Goal: Navigation & Orientation: Go to known website

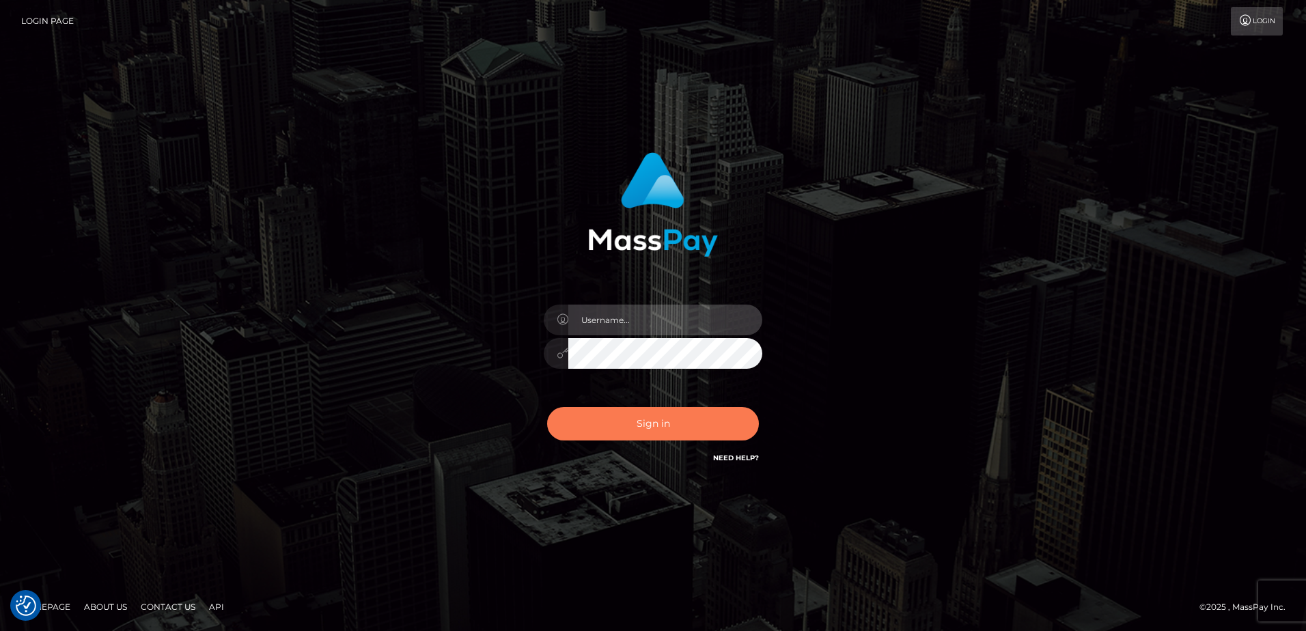
type input "[PERSON_NAME]"
click at [619, 432] on button "Sign in" at bounding box center [653, 423] width 212 height 33
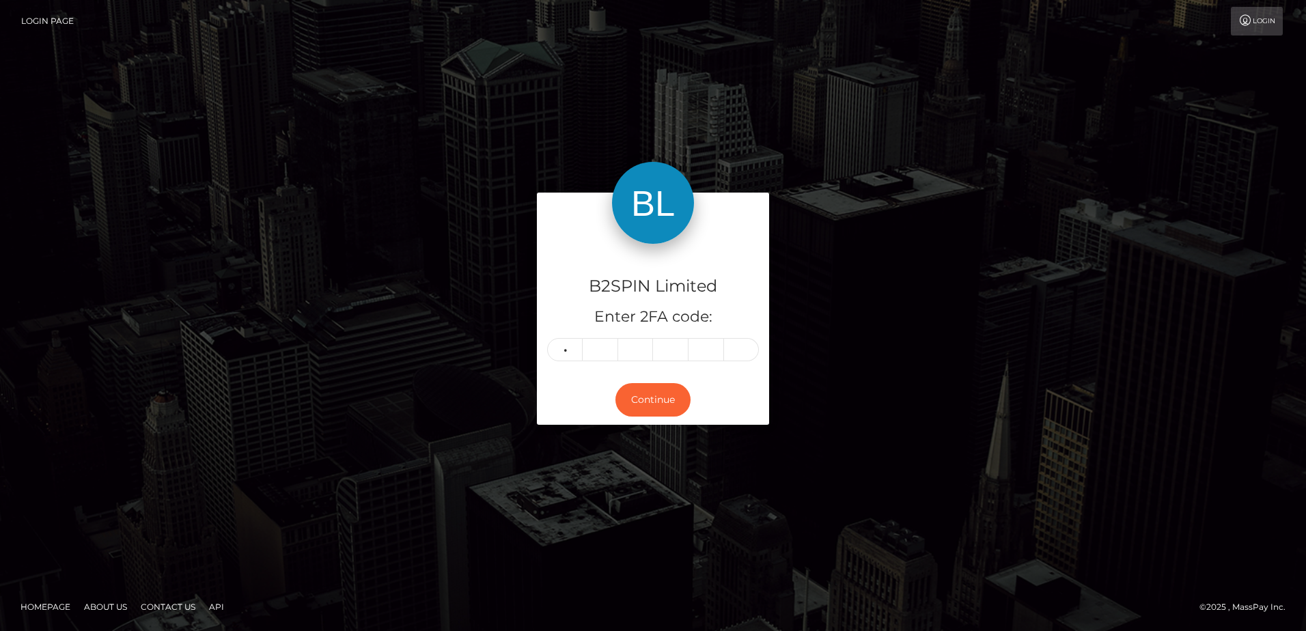
type input "6"
type input "7"
type input "5"
type input "4"
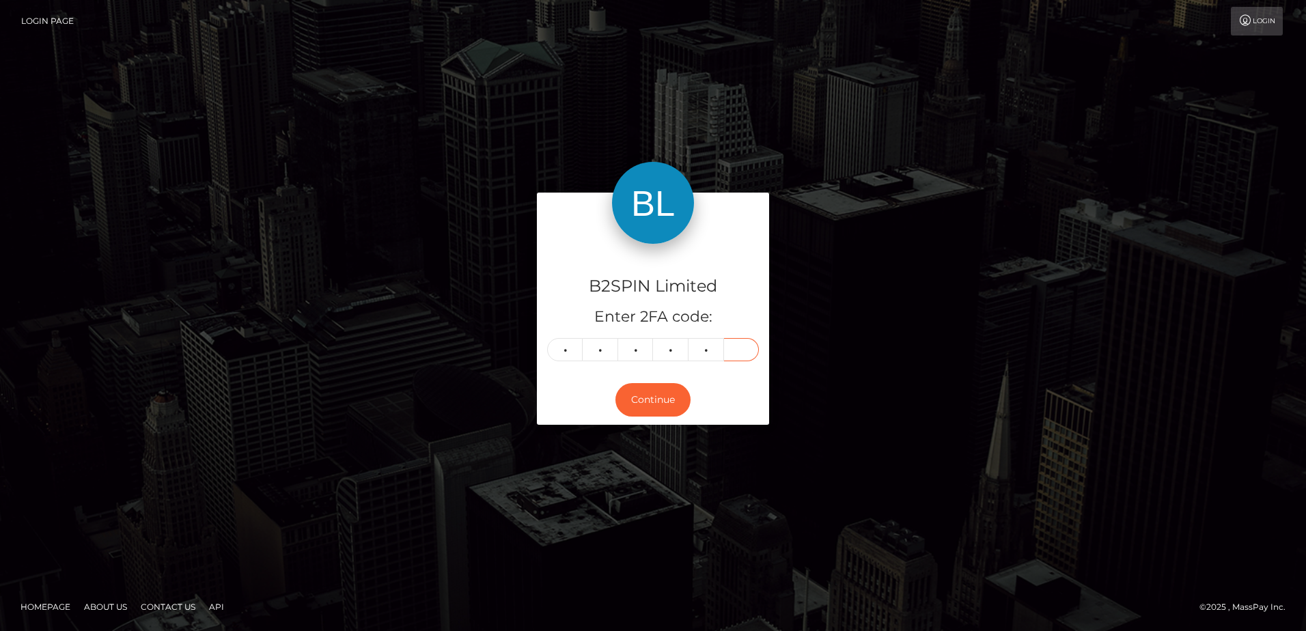
type input "0"
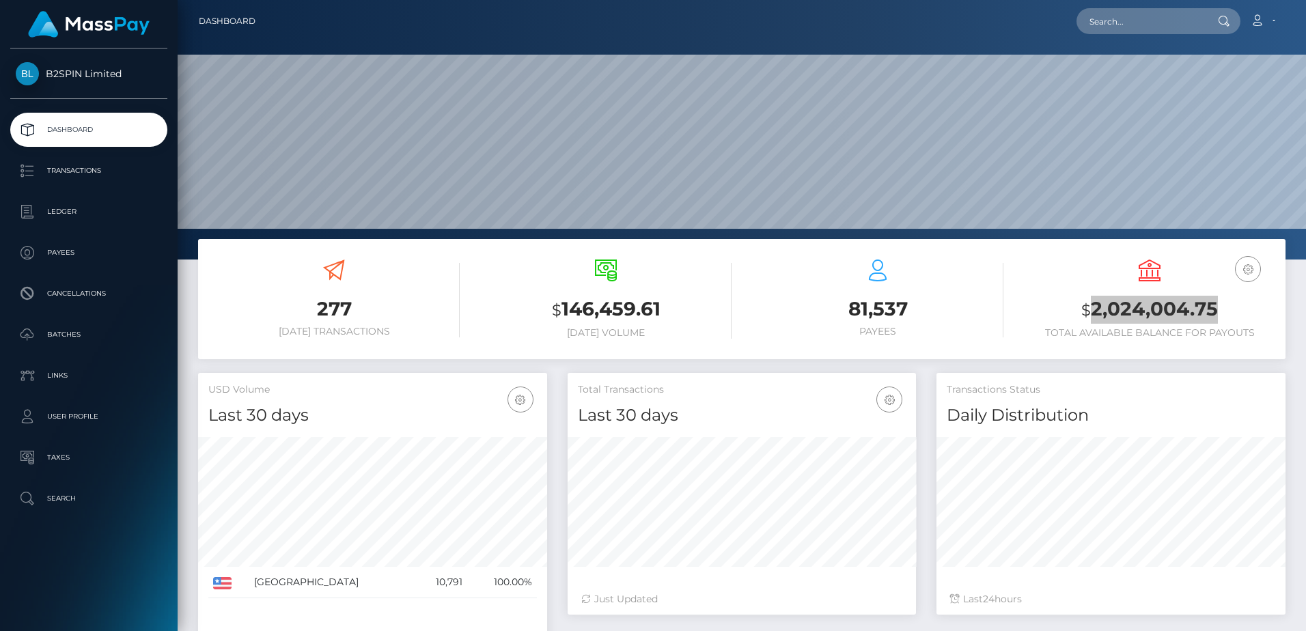
scroll to position [242, 348]
